Goal: Task Accomplishment & Management: Manage account settings

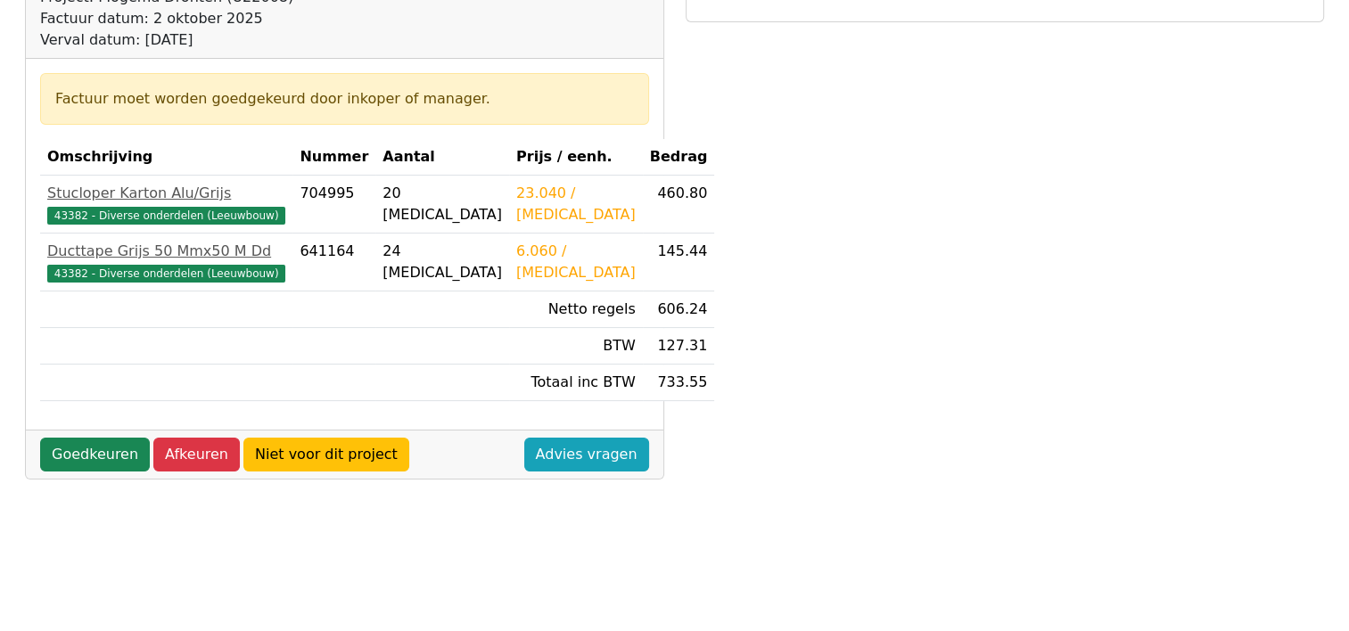
scroll to position [267, 0]
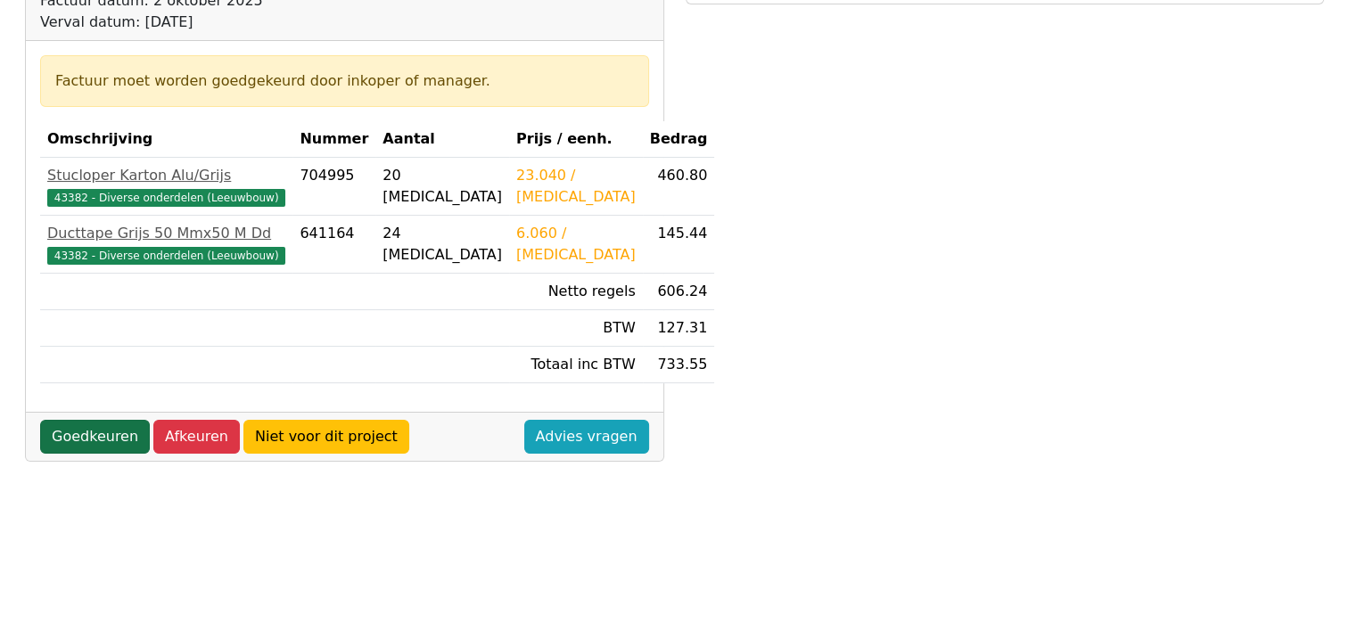
click at [79, 432] on link "Goedkeuren" at bounding box center [95, 437] width 110 height 34
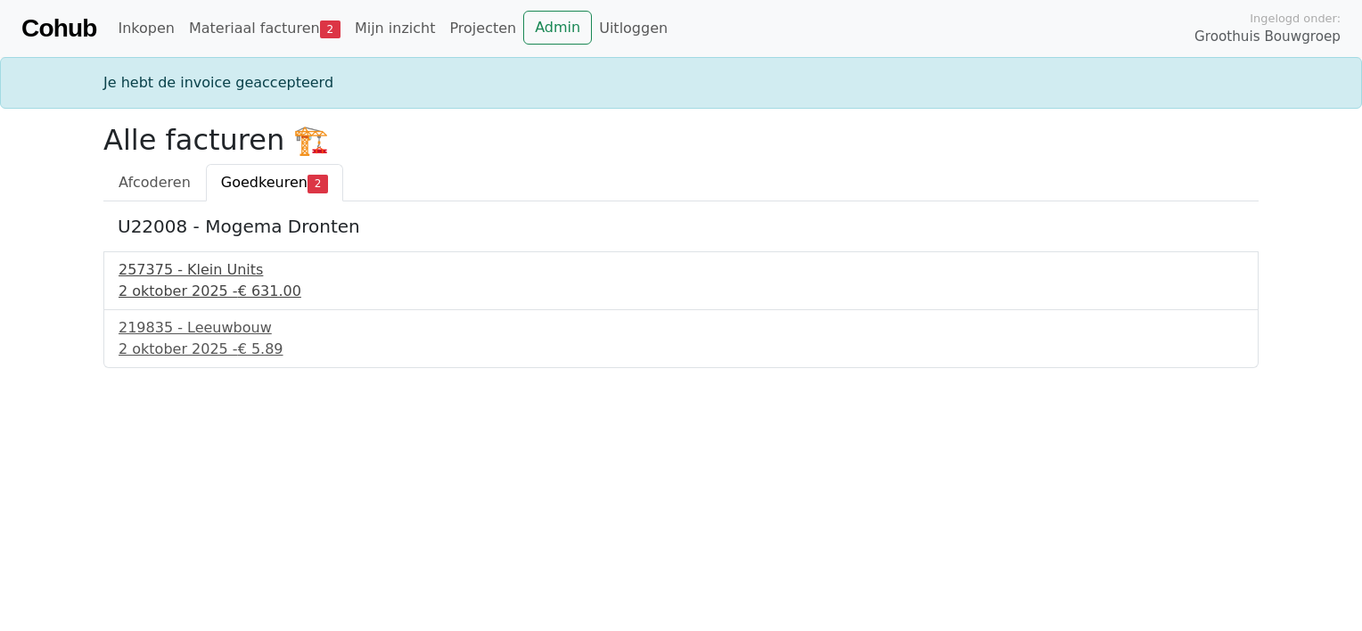
click at [192, 278] on div "257375 - Klein Units" at bounding box center [681, 269] width 1125 height 21
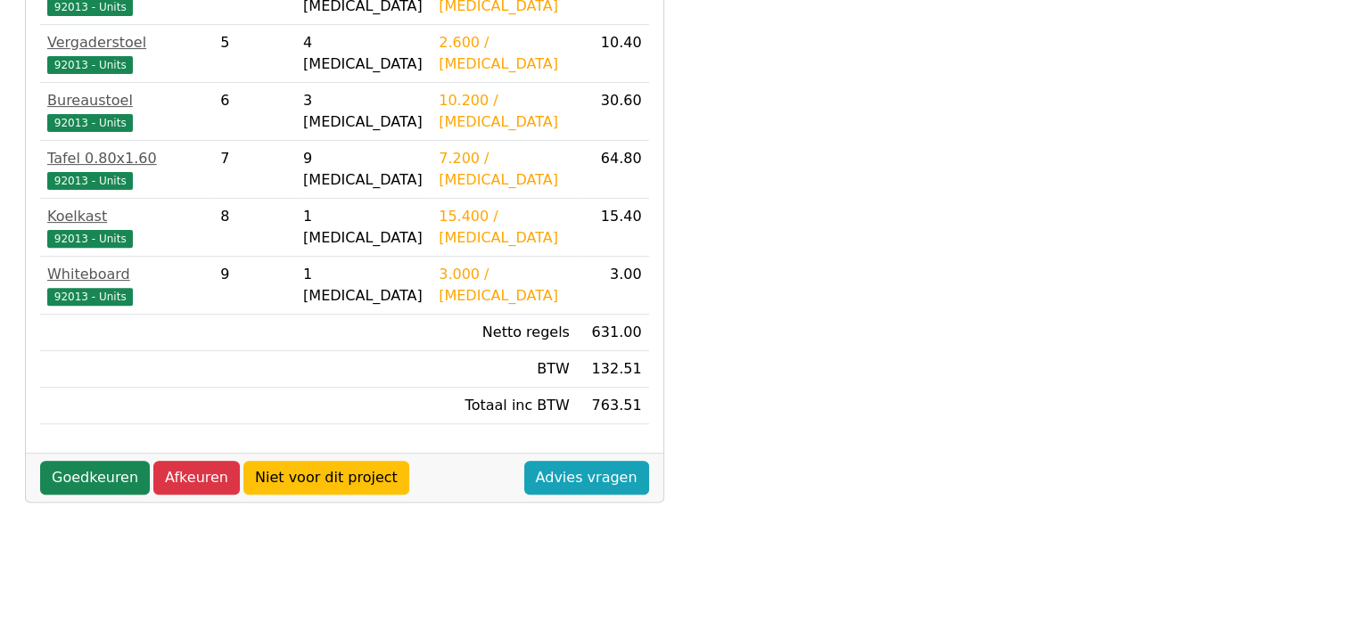
scroll to position [624, 0]
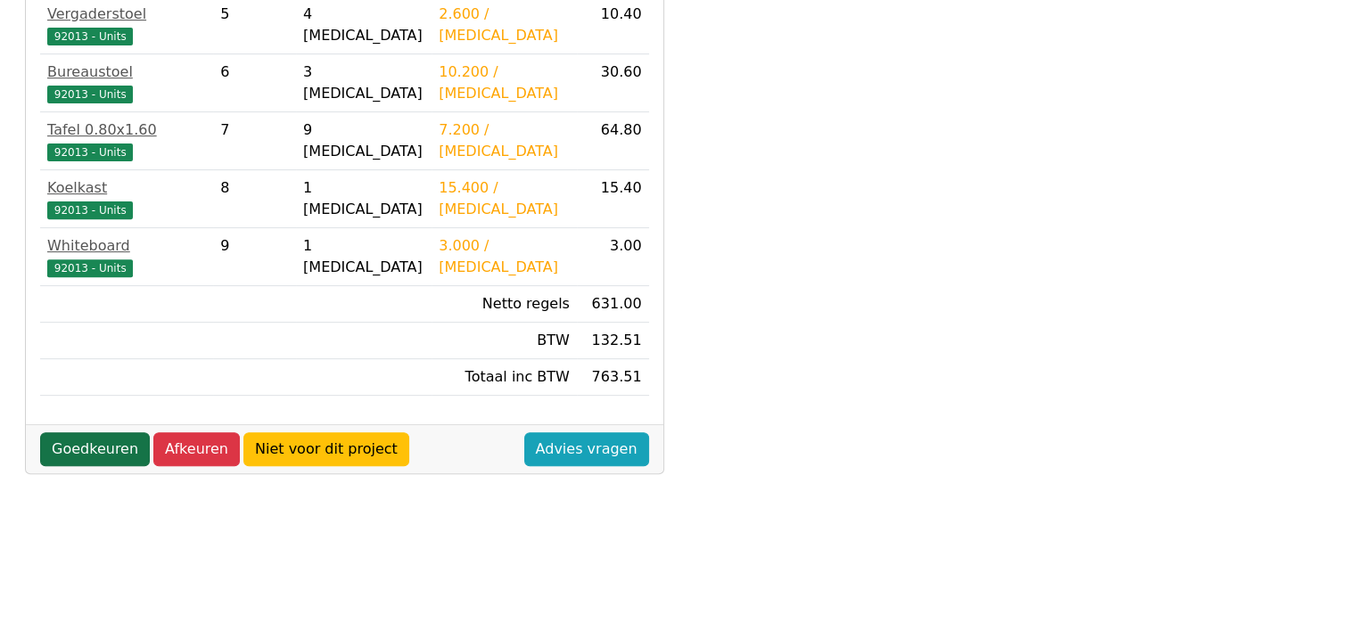
click at [82, 432] on link "Goedkeuren" at bounding box center [95, 449] width 110 height 34
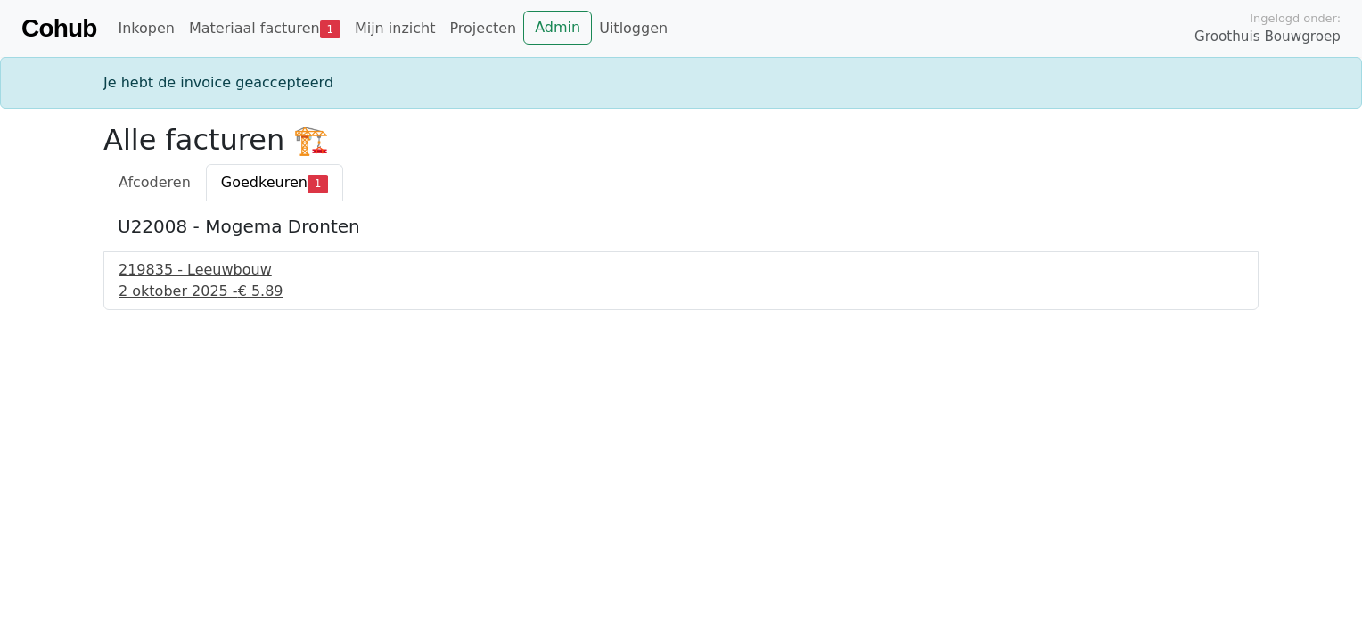
click at [185, 285] on div "[DATE] - € 5.89" at bounding box center [681, 291] width 1125 height 21
